Goal: Task Accomplishment & Management: Use online tool/utility

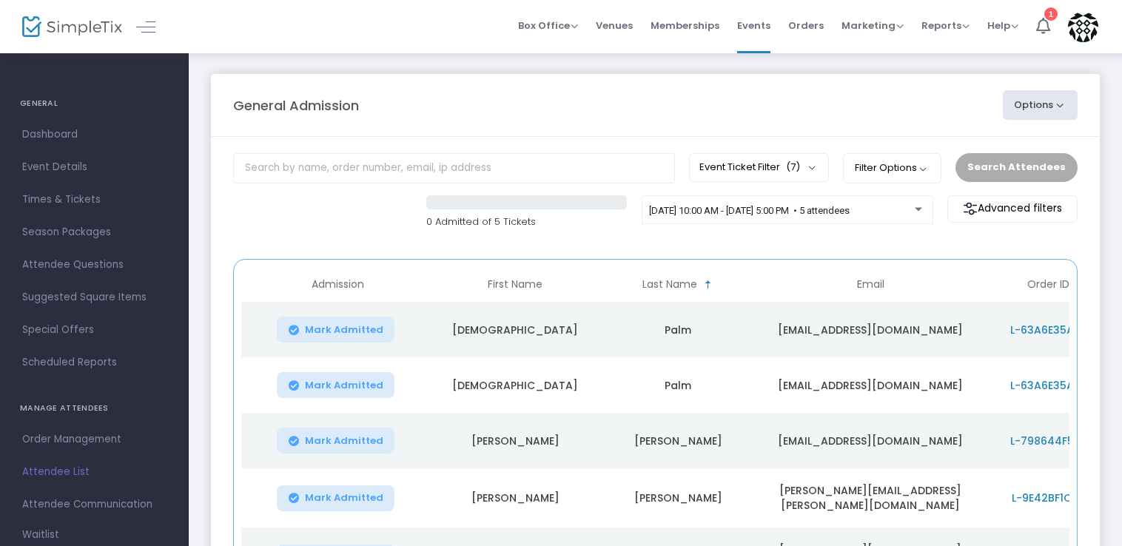
scroll to position [198, 0]
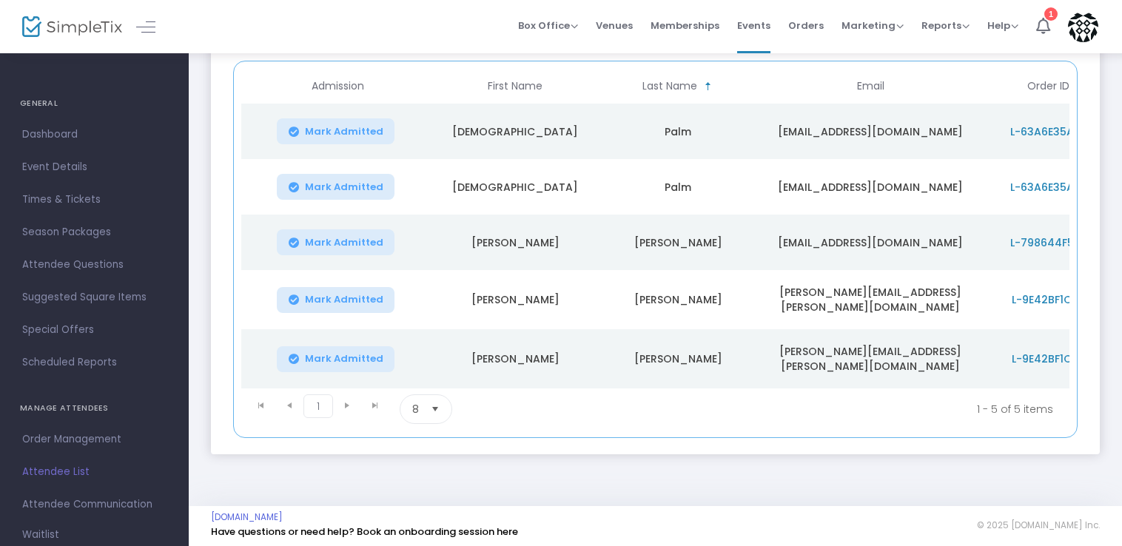
click at [370, 302] on span "Mark Admitted" at bounding box center [344, 300] width 78 height 12
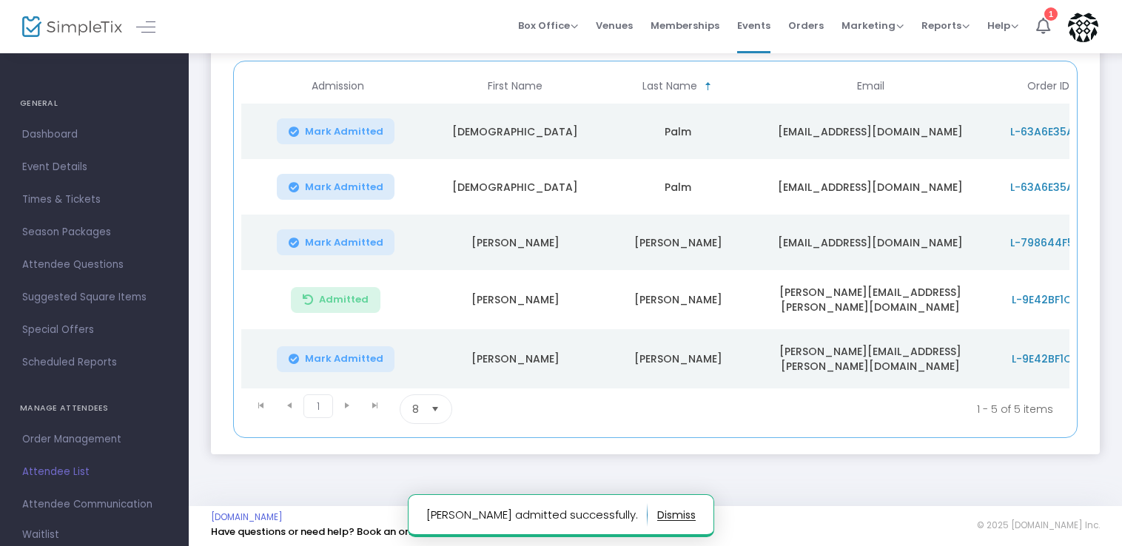
click at [364, 360] on button "Mark Admitted" at bounding box center [336, 359] width 118 height 26
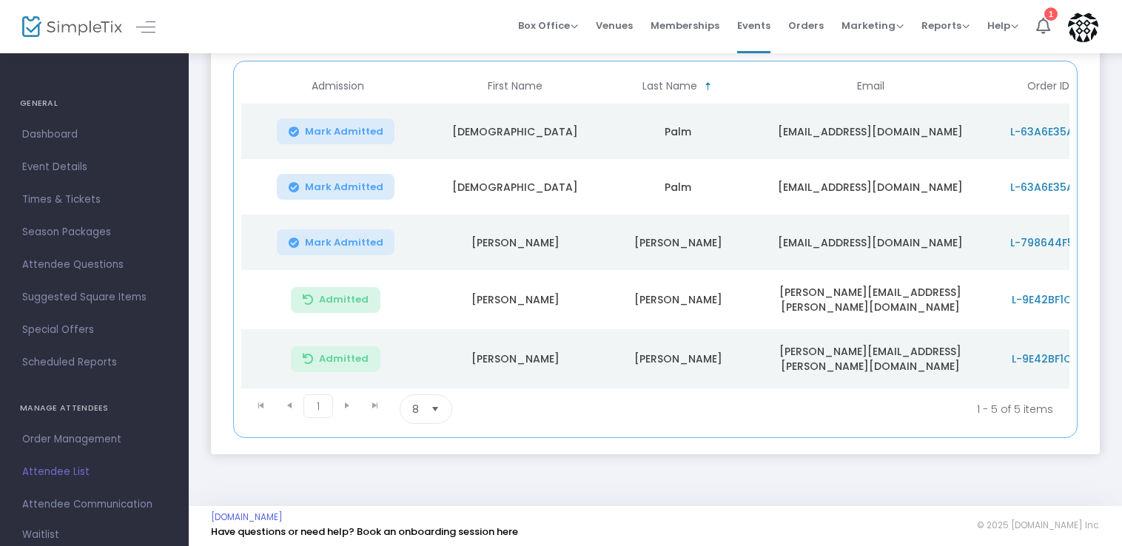
click at [364, 360] on button "Admitted" at bounding box center [336, 359] width 90 height 26
